Goal: Information Seeking & Learning: Learn about a topic

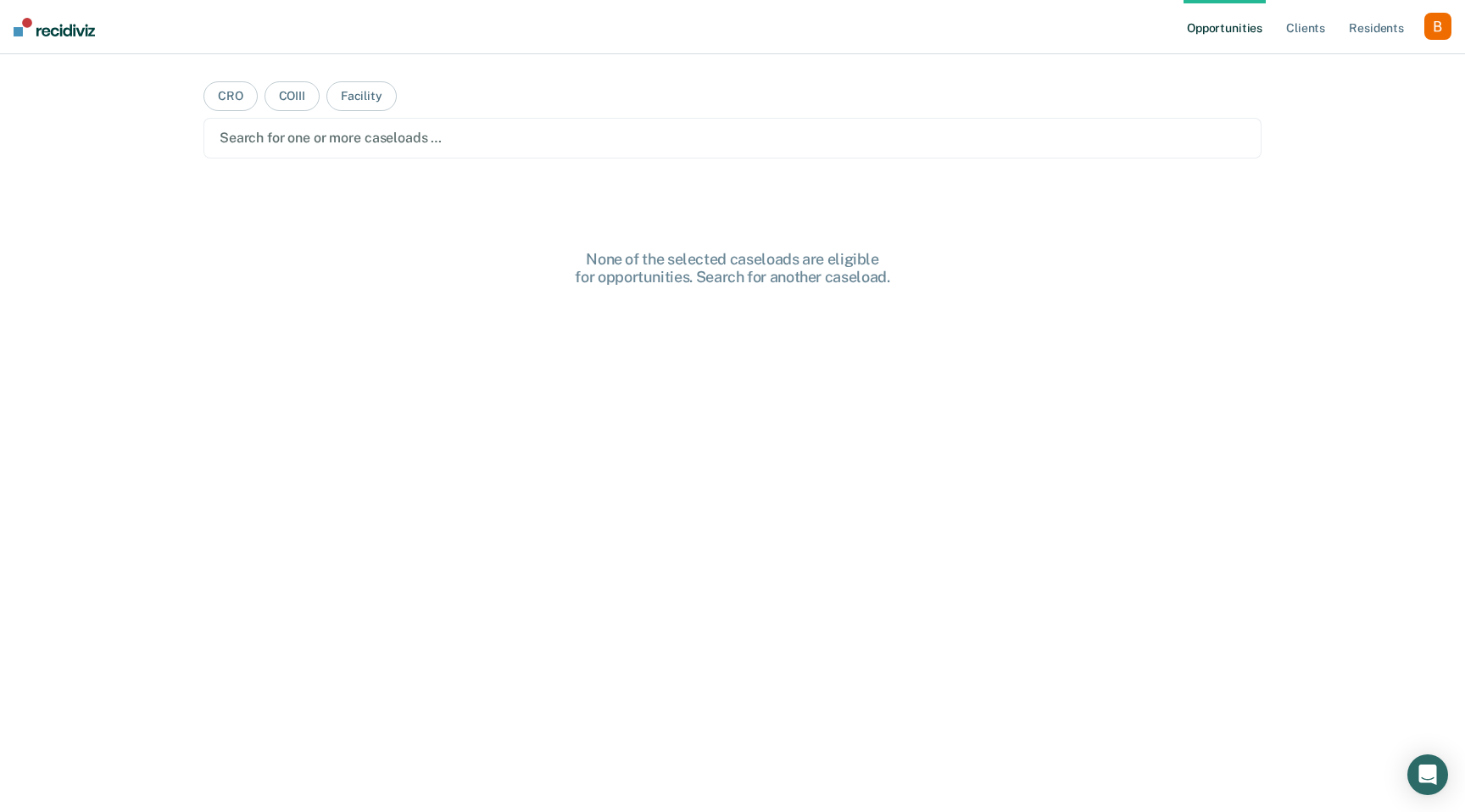
click at [1420, 20] on ul "Opportunities Client s Resident s" at bounding box center [1304, 27] width 241 height 54
click at [1437, 22] on div "button" at bounding box center [1438, 27] width 28 height 28
click at [1346, 62] on link "Profile" at bounding box center [1370, 69] width 137 height 15
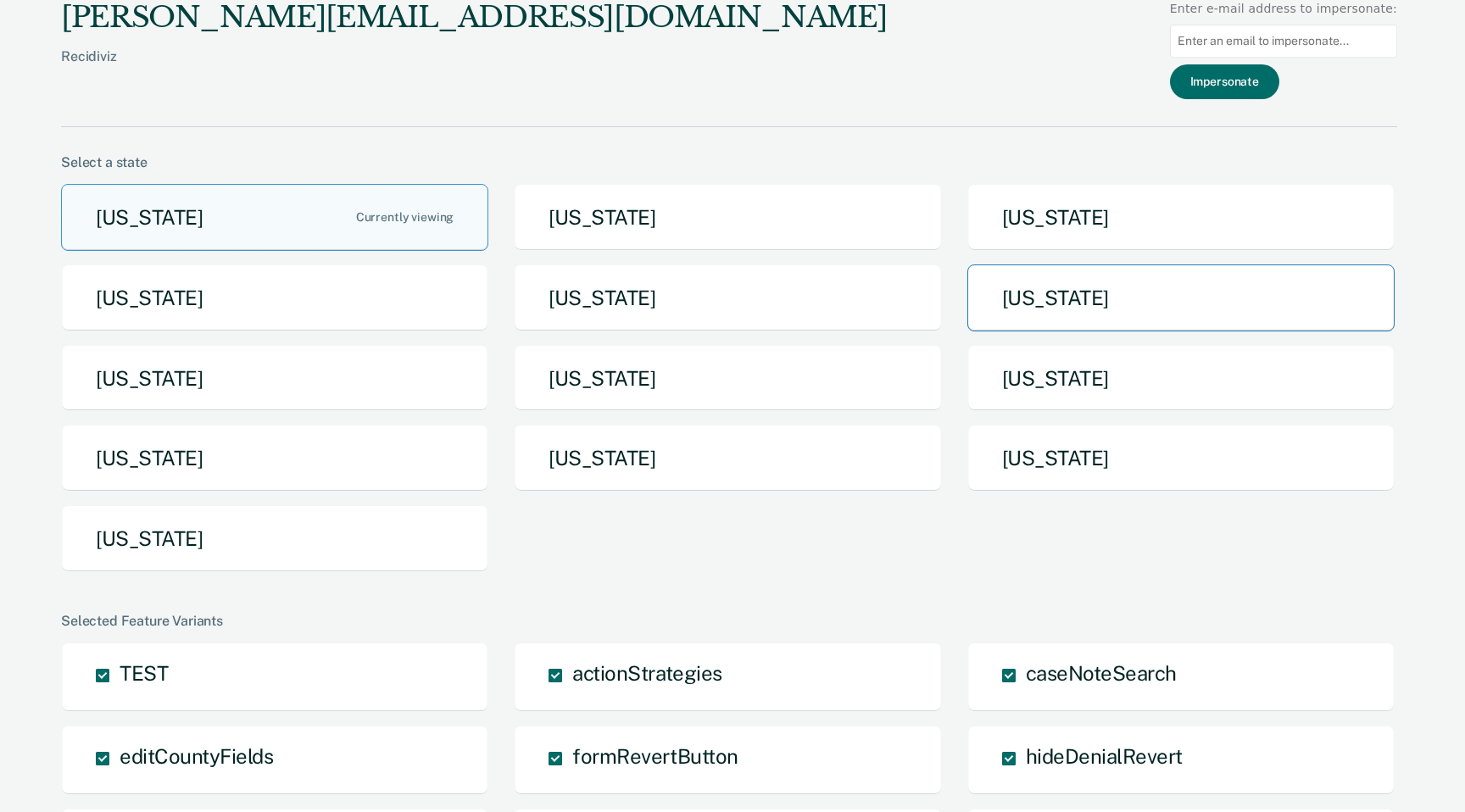
click at [1037, 298] on button "[US_STATE]" at bounding box center [1181, 298] width 428 height 67
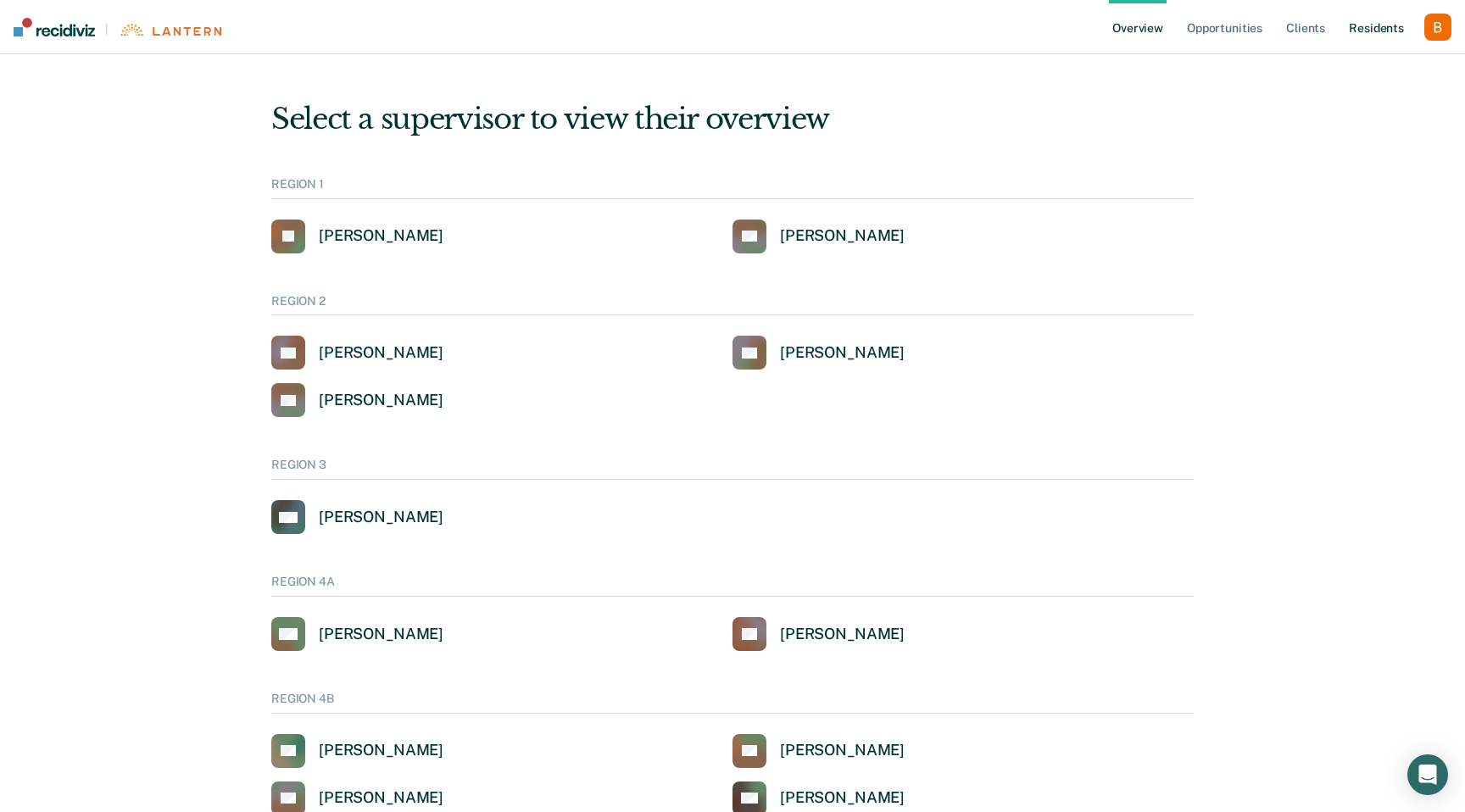
click at [1379, 32] on link "Resident s" at bounding box center [1376, 27] width 62 height 54
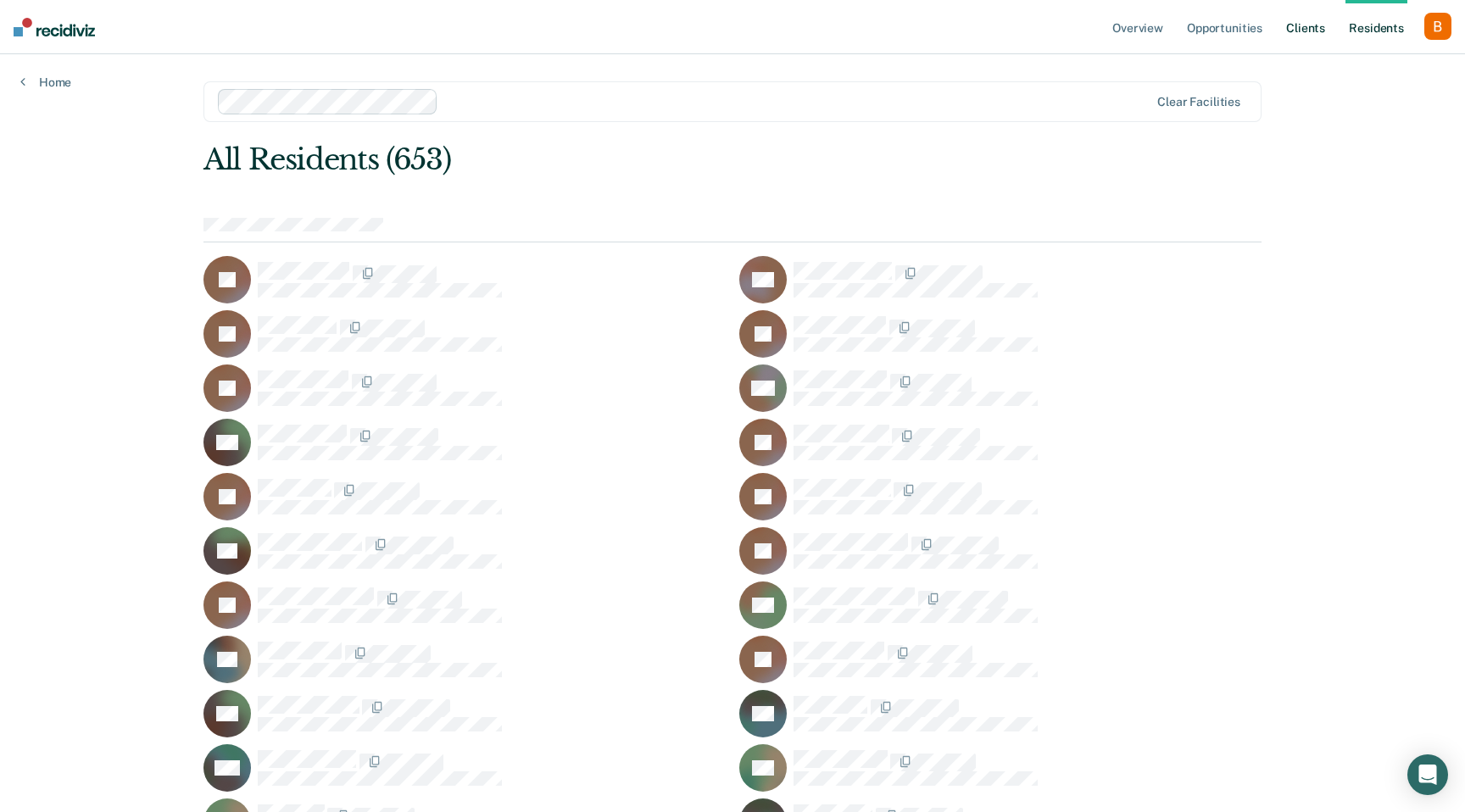
click at [1308, 24] on link "Client s" at bounding box center [1305, 27] width 46 height 54
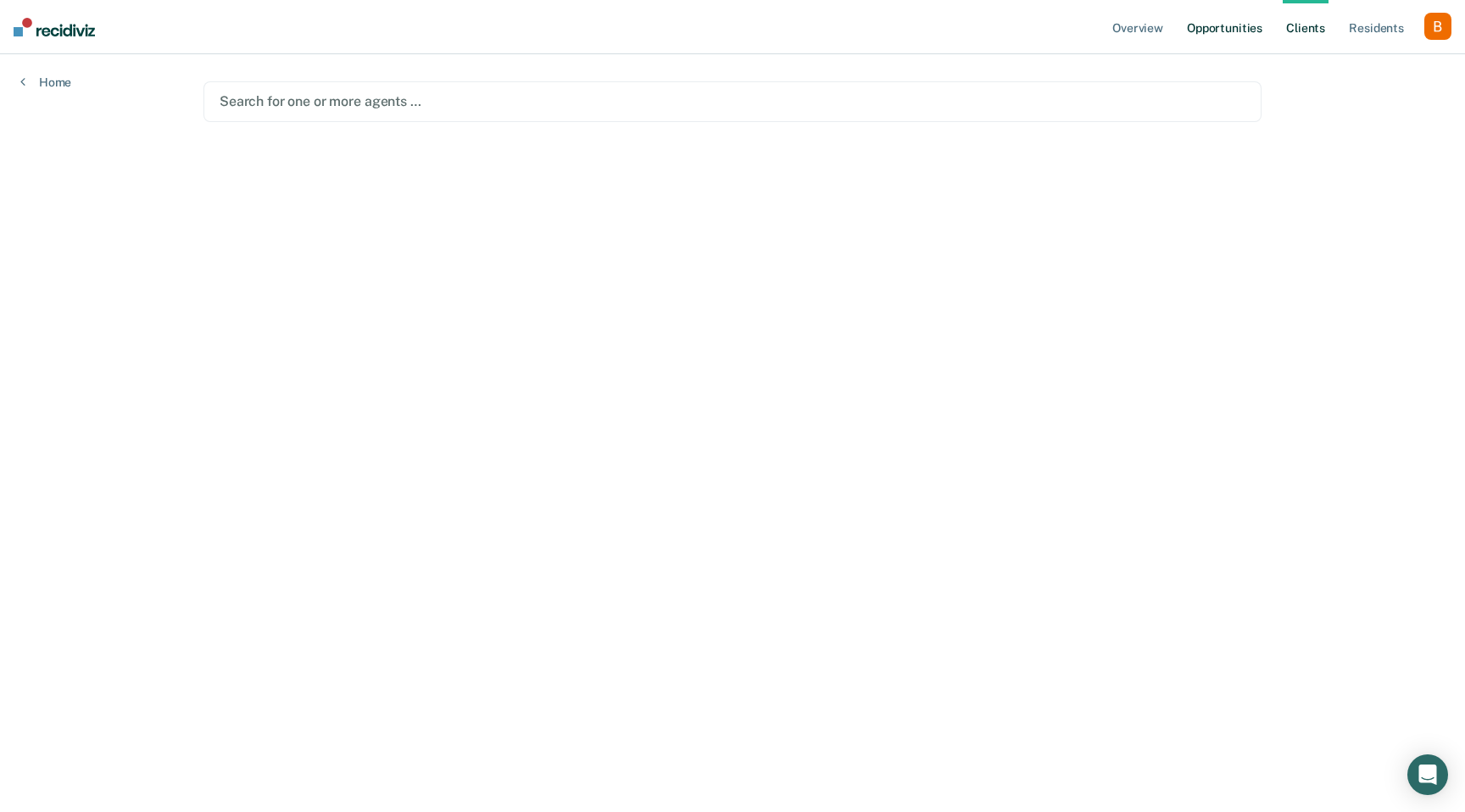
click at [1223, 28] on link "Opportunities" at bounding box center [1225, 27] width 83 height 54
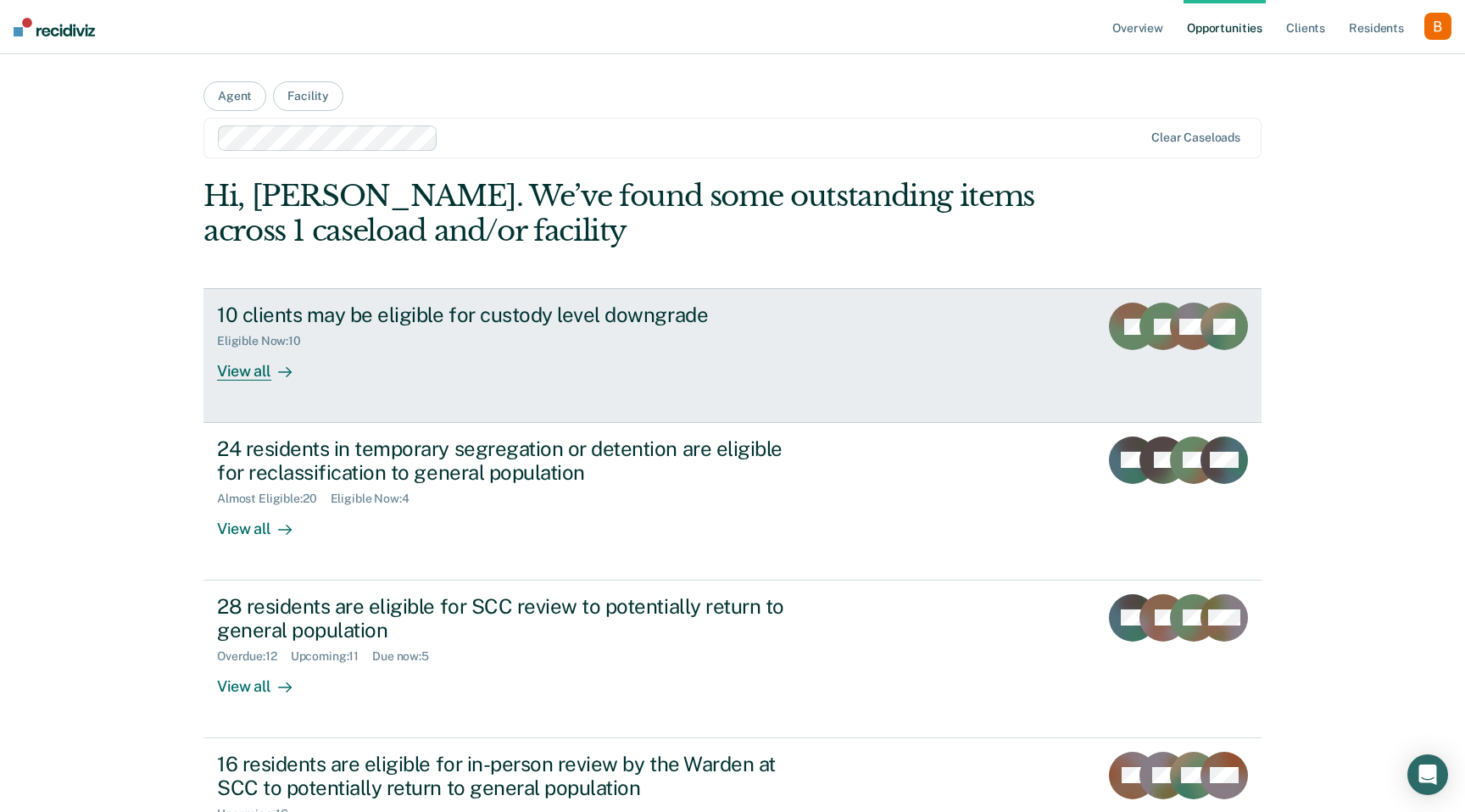
click at [594, 319] on div "10 clients may be eligible for custody level downgrade" at bounding box center [514, 315] width 595 height 25
